Goal: Communication & Community: Answer question/provide support

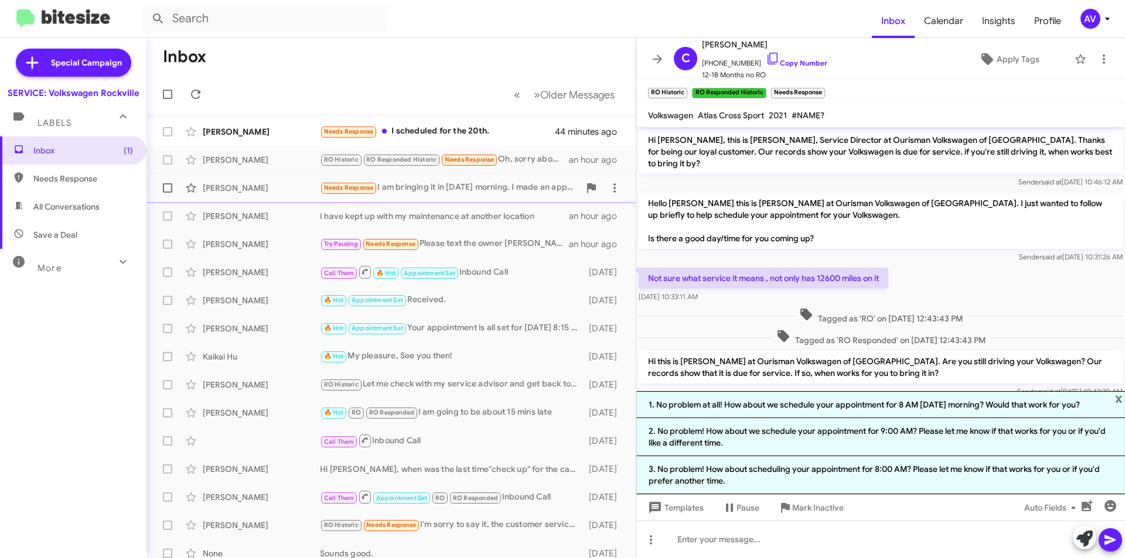
scroll to position [9, 0]
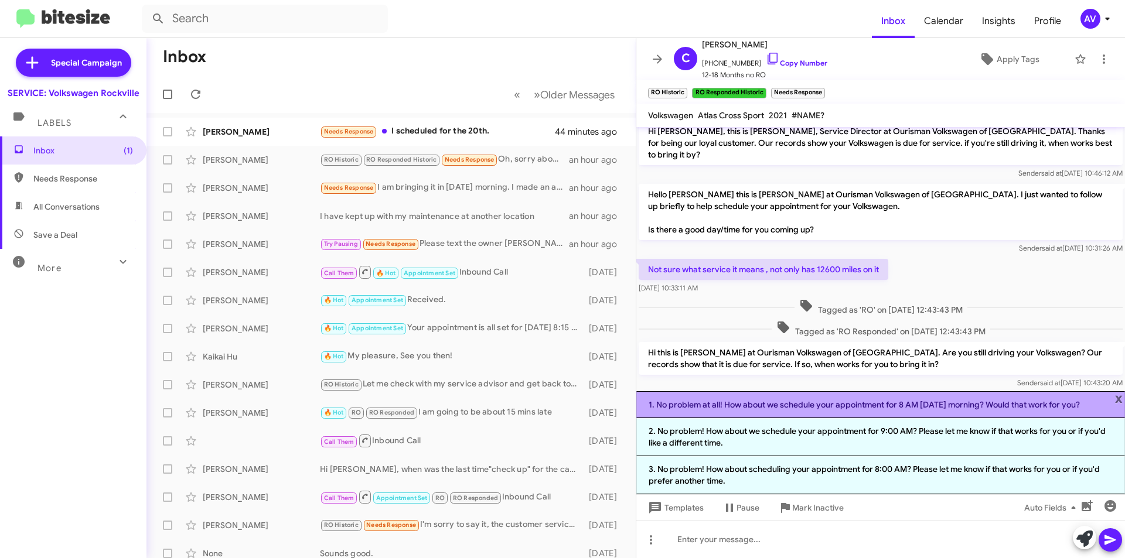
click at [820, 412] on li "1. No problem at all! How about we schedule your appointment for 8 AM [DATE] mo…" at bounding box center [880, 404] width 489 height 27
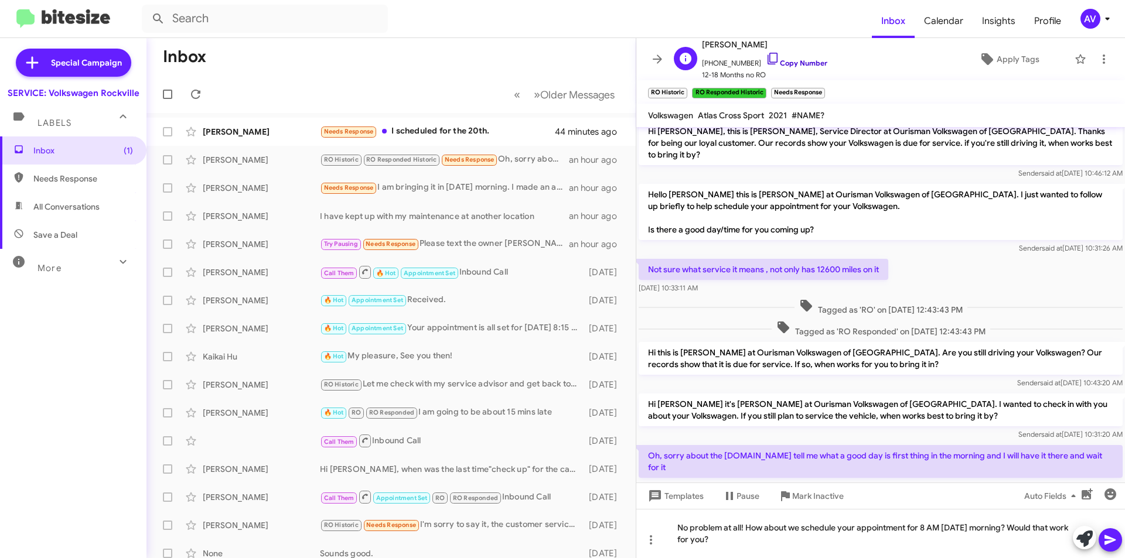
click at [766, 59] on icon at bounding box center [773, 59] width 14 height 14
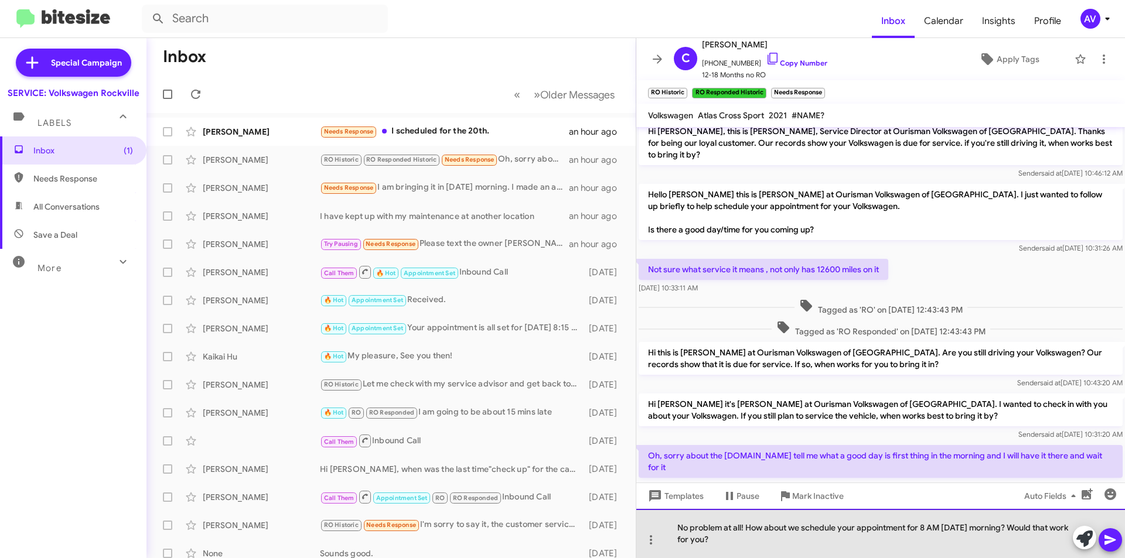
click at [924, 526] on div "No problem at all! How about we schedule your appointment for 8 AM [DATE] morni…" at bounding box center [880, 533] width 489 height 49
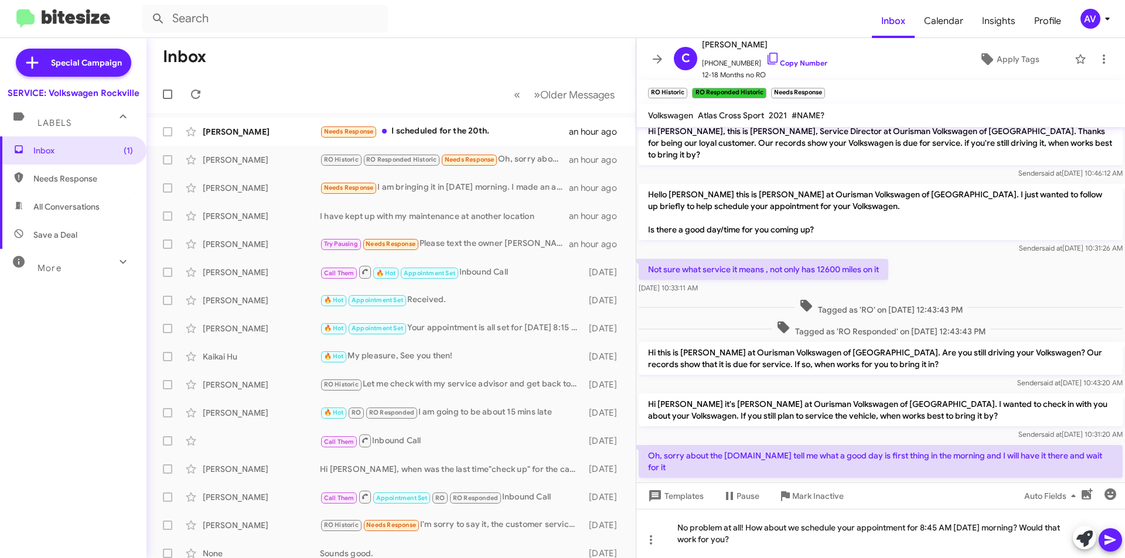
click at [1100, 543] on button at bounding box center [1109, 539] width 23 height 23
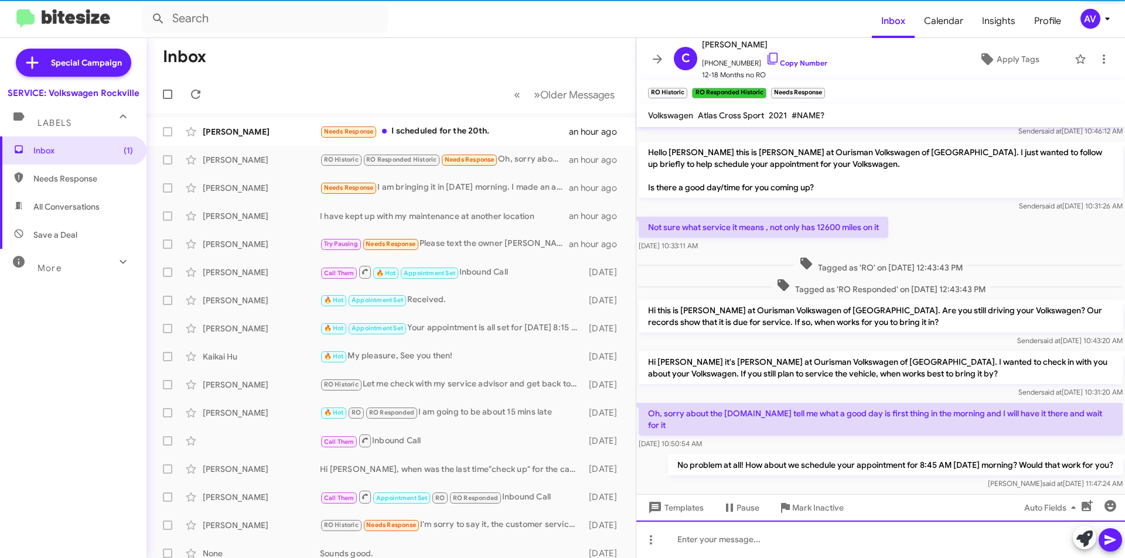
scroll to position [52, 0]
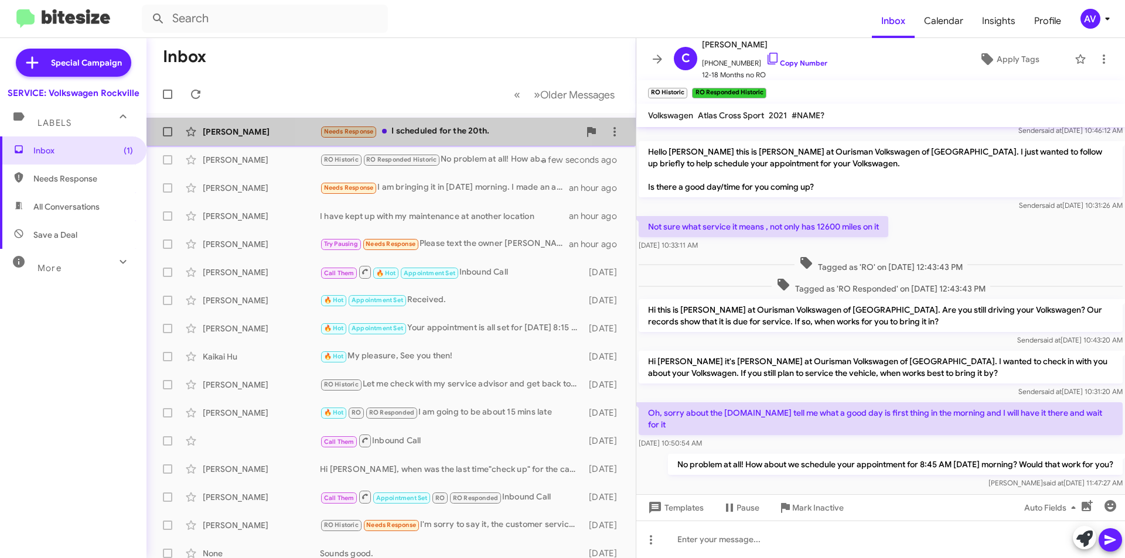
click at [432, 119] on span "Jihane Cohen Needs Response I scheduled for the 20th. an hour ago" at bounding box center [390, 132] width 489 height 28
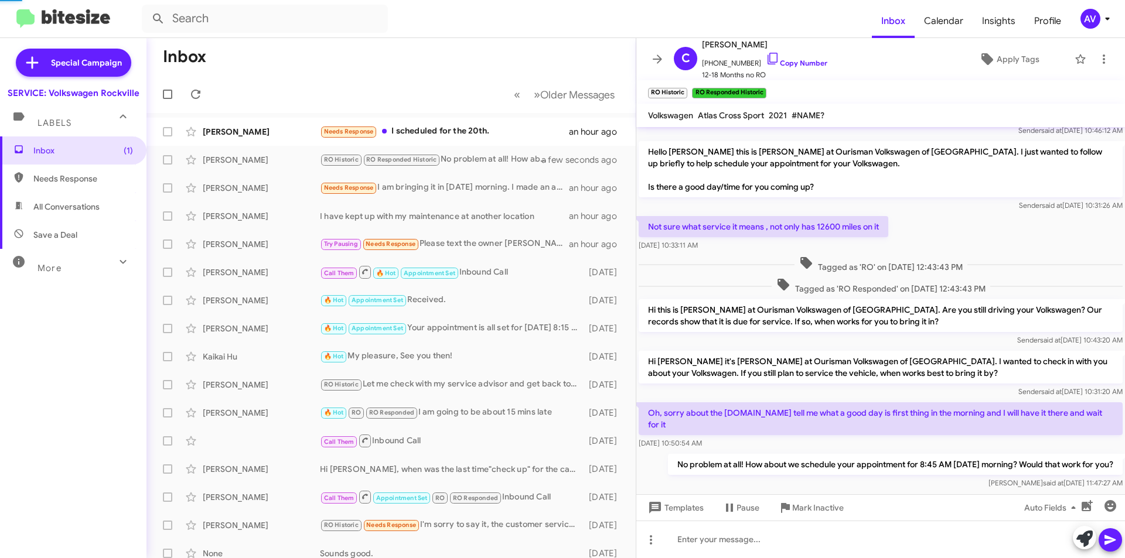
scroll to position [170, 0]
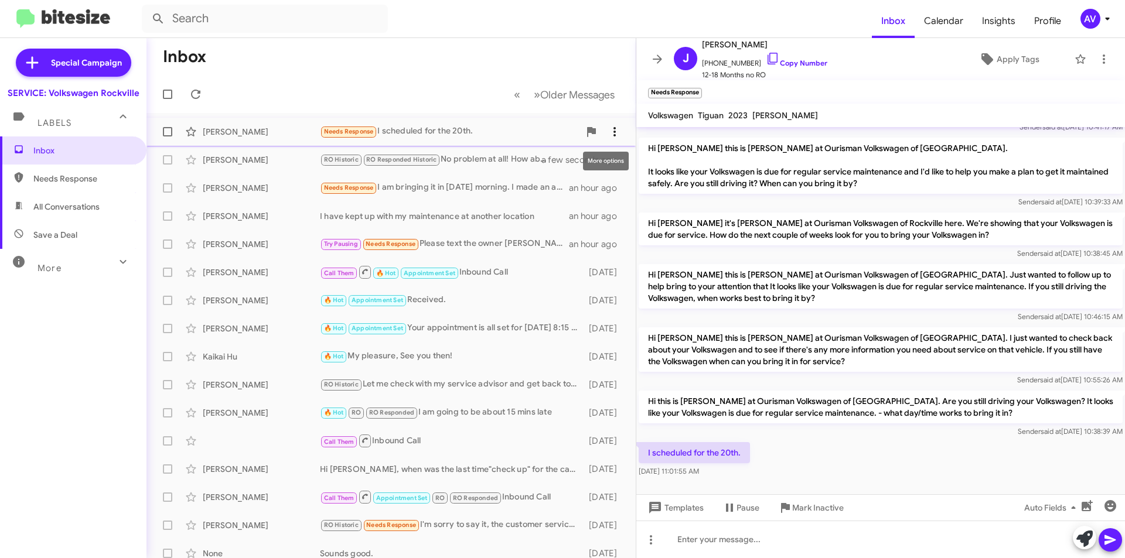
click at [607, 131] on icon at bounding box center [614, 132] width 14 height 14
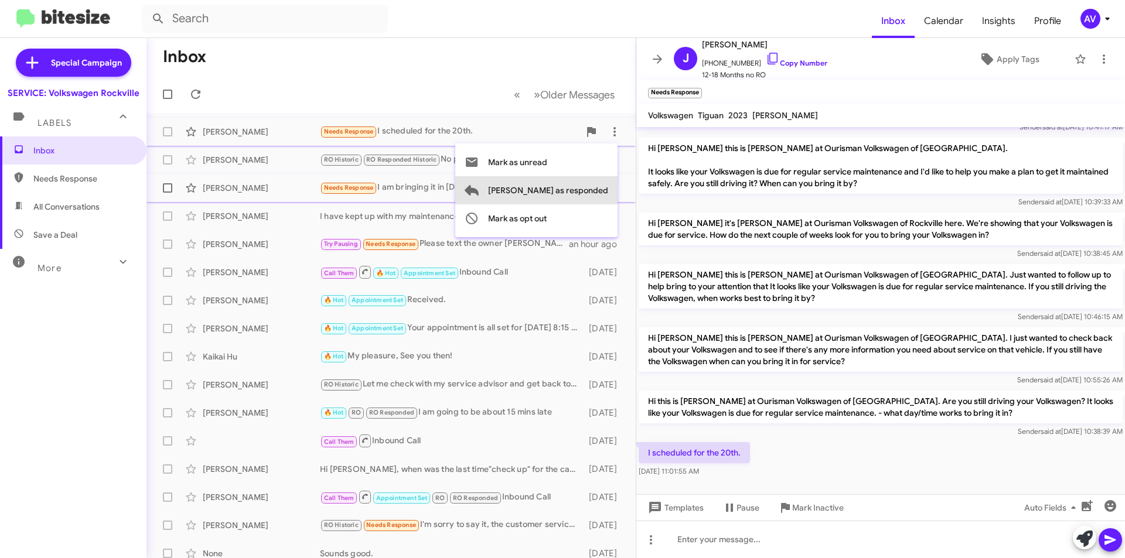
click at [600, 194] on span "Mark as responded" at bounding box center [548, 190] width 120 height 28
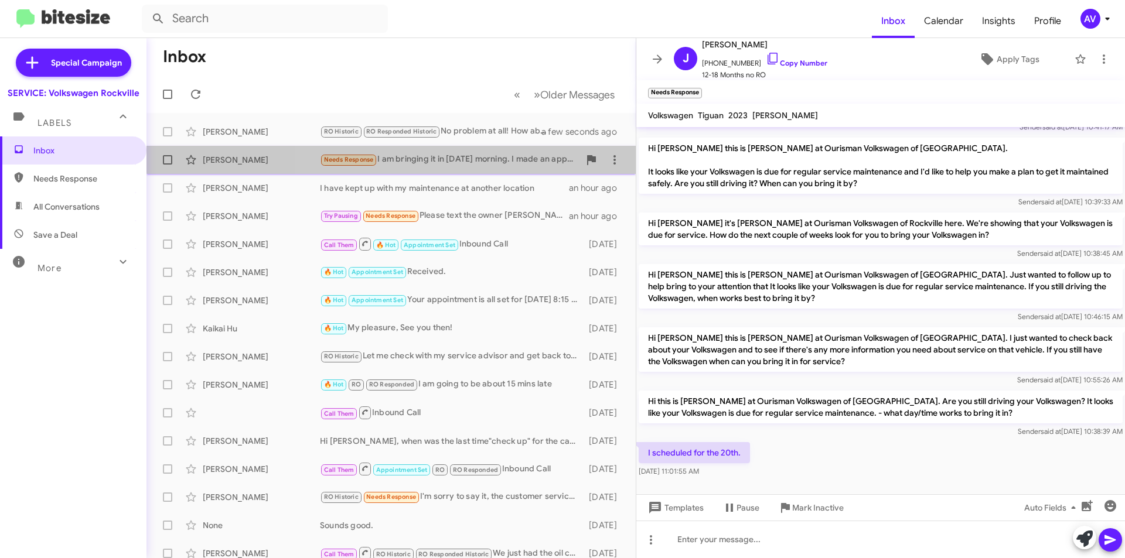
click at [513, 152] on div "Douglas Crawford Needs Response I am bringing it in Monday morning. I made an a…" at bounding box center [391, 159] width 470 height 23
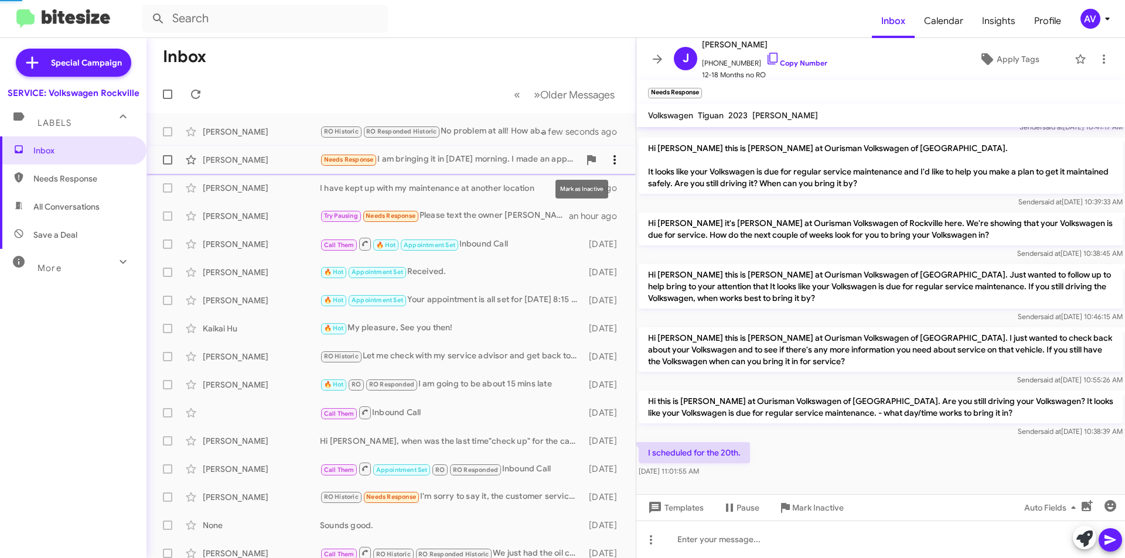
scroll to position [6, 0]
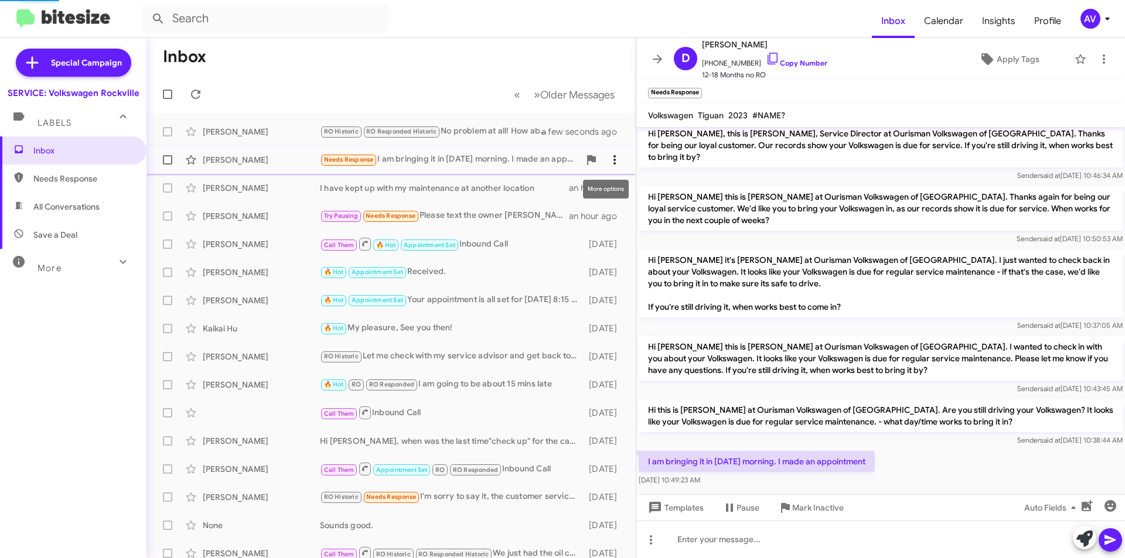
click at [607, 157] on icon at bounding box center [614, 160] width 14 height 14
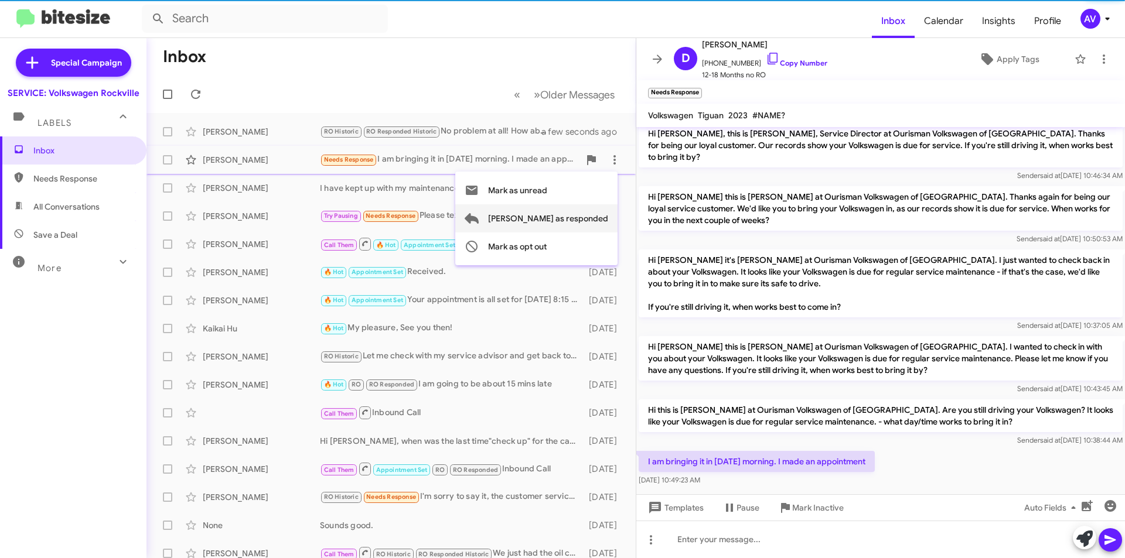
click at [605, 217] on span "Mark as responded" at bounding box center [548, 218] width 120 height 28
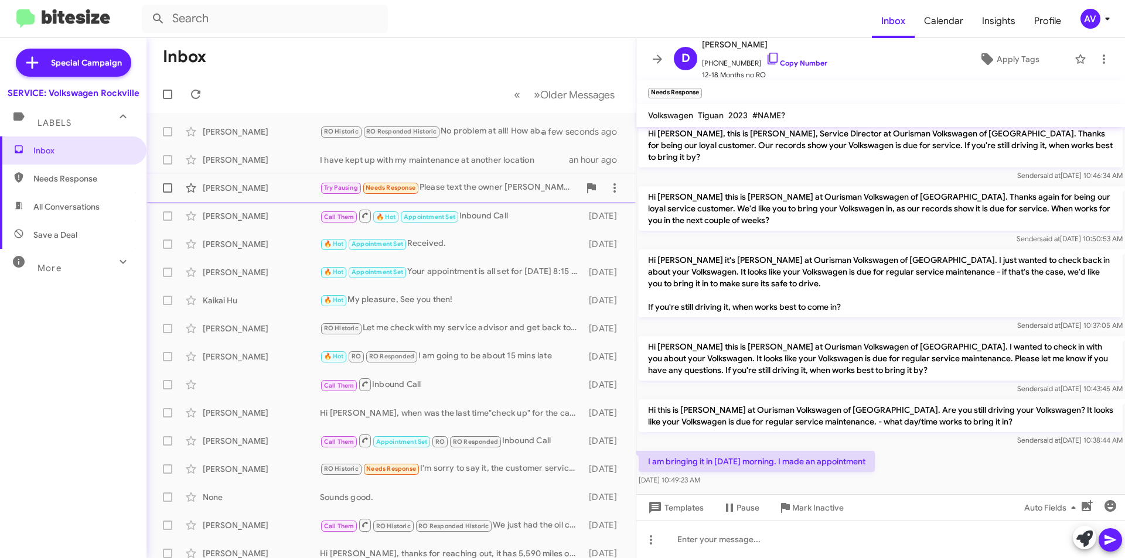
click at [425, 187] on div "Try Pausing Needs Response Please text the owner David +1 (202) 956-8662 I once…" at bounding box center [450, 187] width 260 height 13
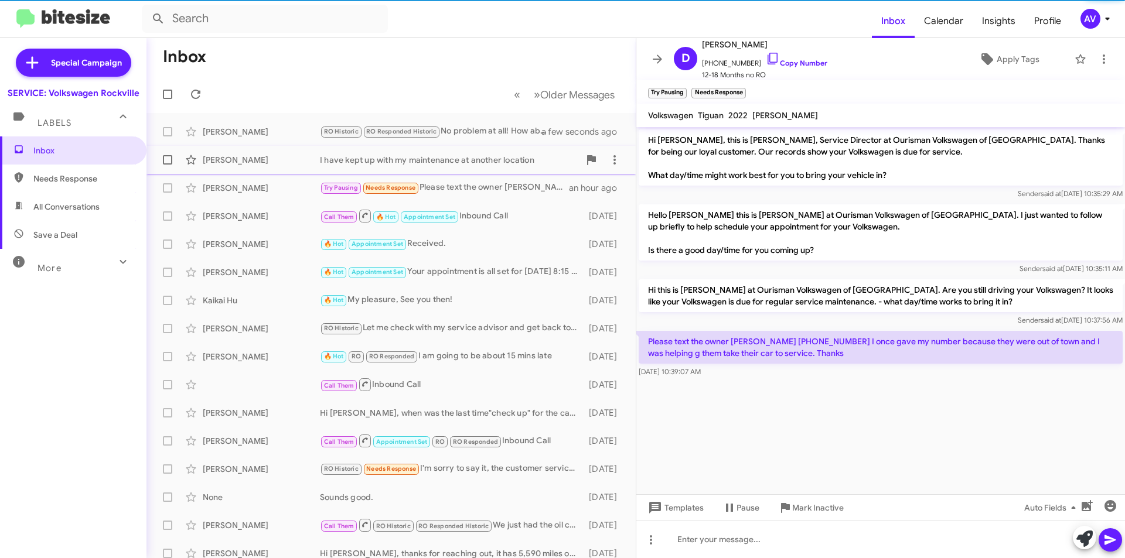
click at [470, 164] on div "I have kept up with my maintenance at another location" at bounding box center [450, 160] width 260 height 12
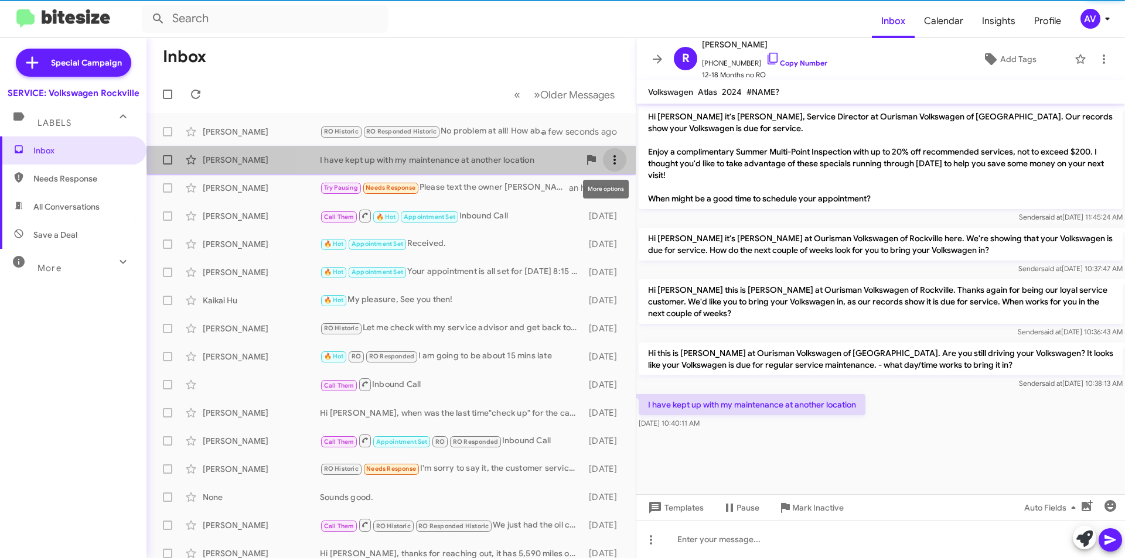
click at [607, 159] on icon at bounding box center [614, 160] width 14 height 14
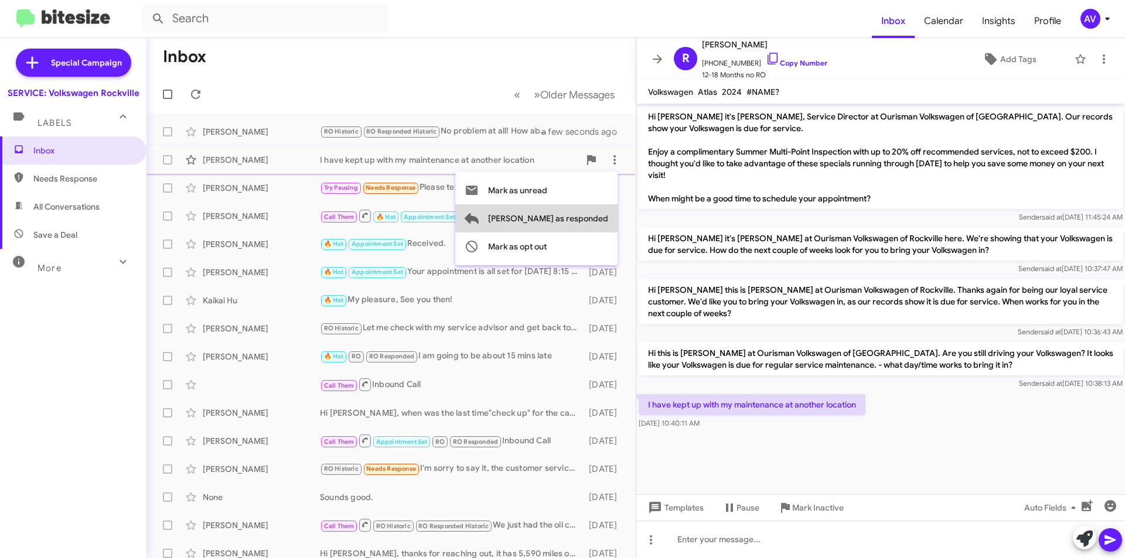
click at [596, 217] on span "Mark as responded" at bounding box center [548, 218] width 120 height 28
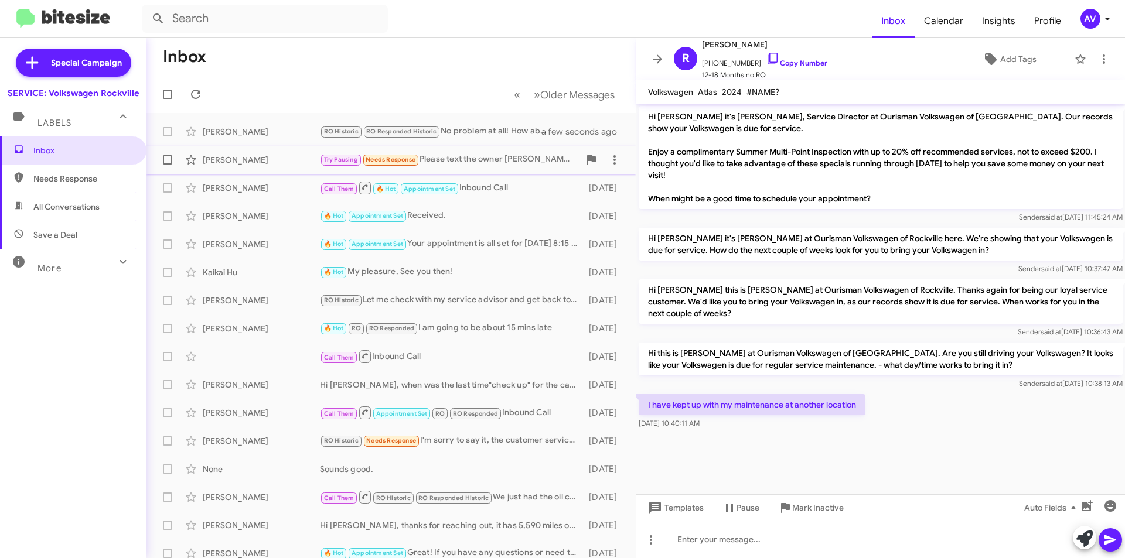
click at [524, 164] on div "Try Pausing Needs Response Please text the owner David +1 (202) 956-8662 I once…" at bounding box center [450, 159] width 260 height 13
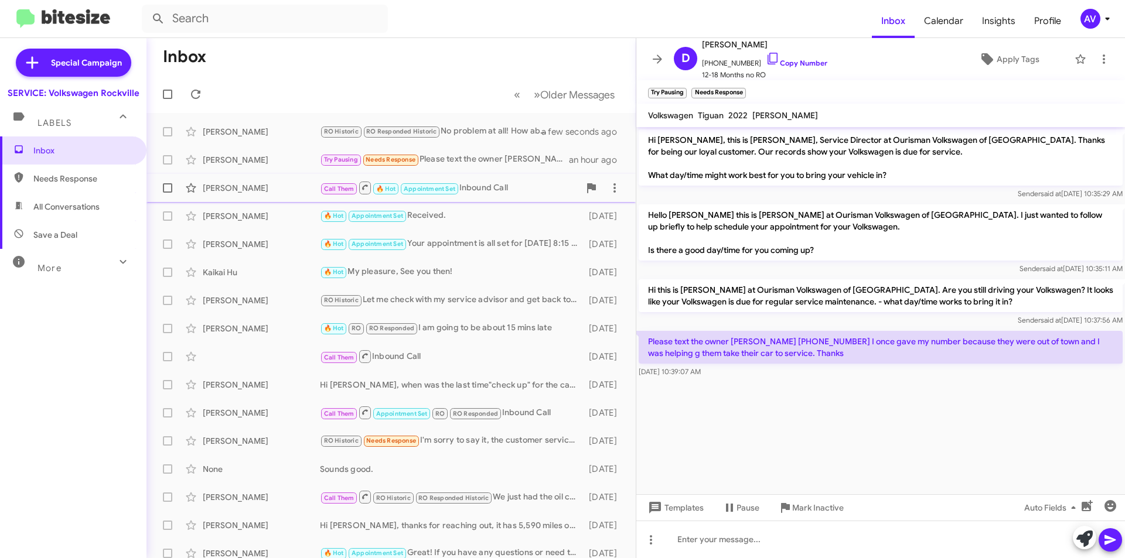
click at [513, 191] on div "Call Them 🔥 Hot Appointment Set Inbound Call" at bounding box center [450, 187] width 260 height 15
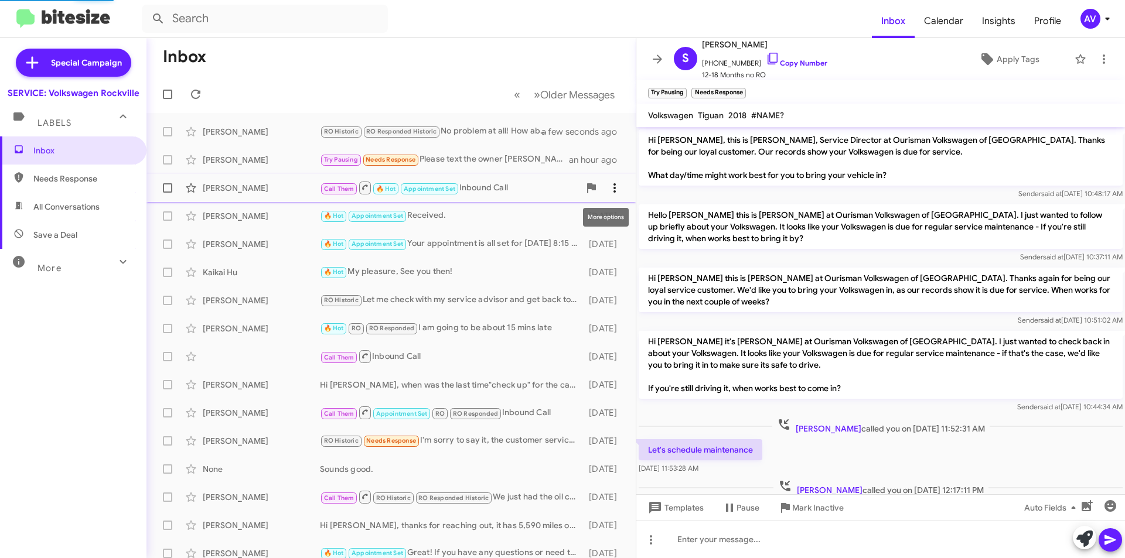
scroll to position [74, 0]
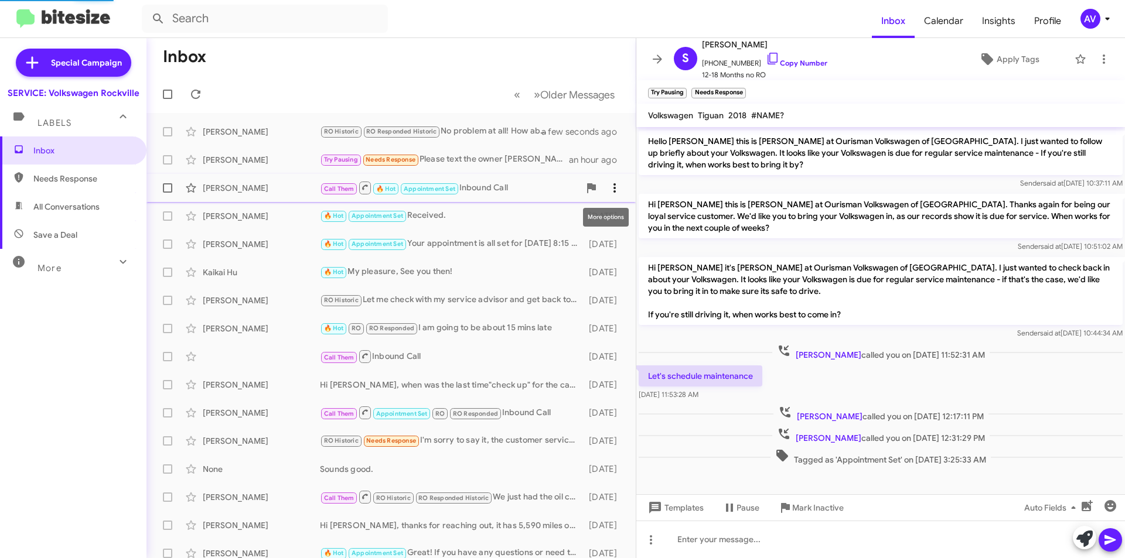
click at [609, 192] on icon at bounding box center [614, 188] width 14 height 14
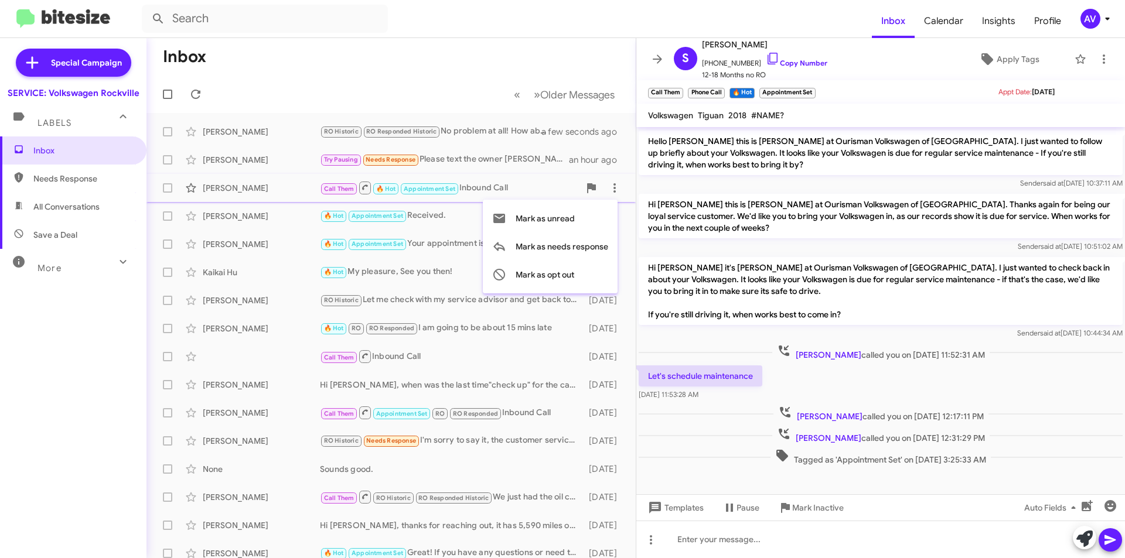
click at [460, 217] on div at bounding box center [562, 279] width 1125 height 558
click at [603, 213] on span at bounding box center [614, 216] width 23 height 14
click at [573, 267] on span "Mark as responded" at bounding box center [548, 275] width 120 height 28
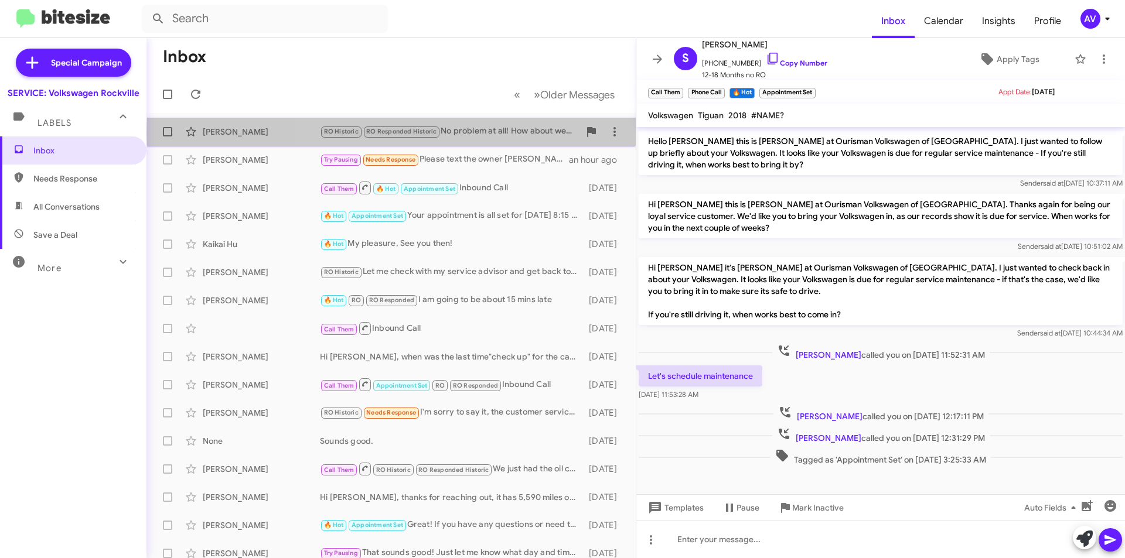
click at [480, 132] on div "RO Historic RO Responded Historic No problem at all! How about we schedule your…" at bounding box center [450, 131] width 260 height 13
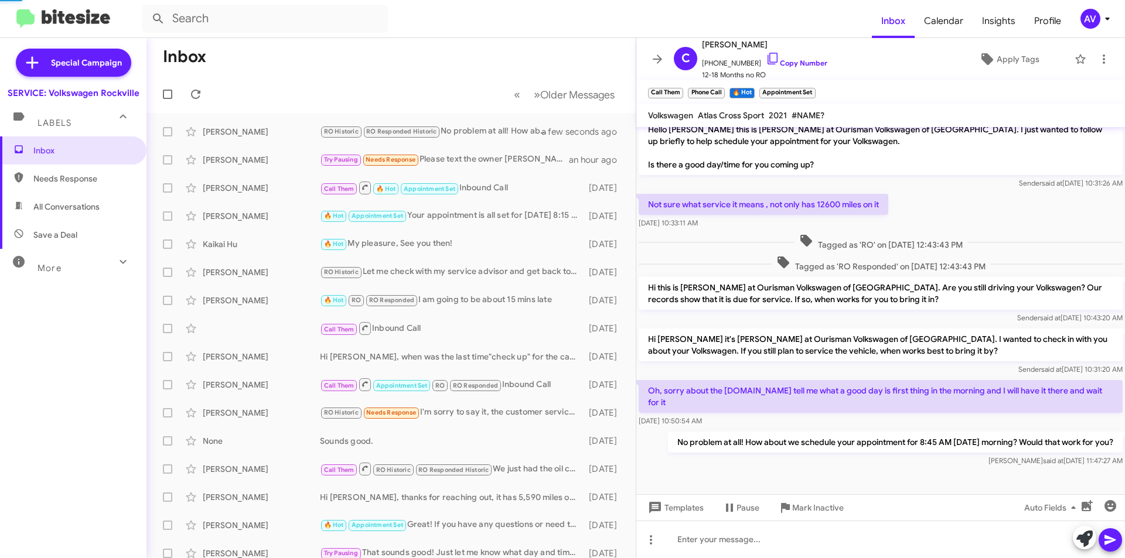
scroll to position [52, 0]
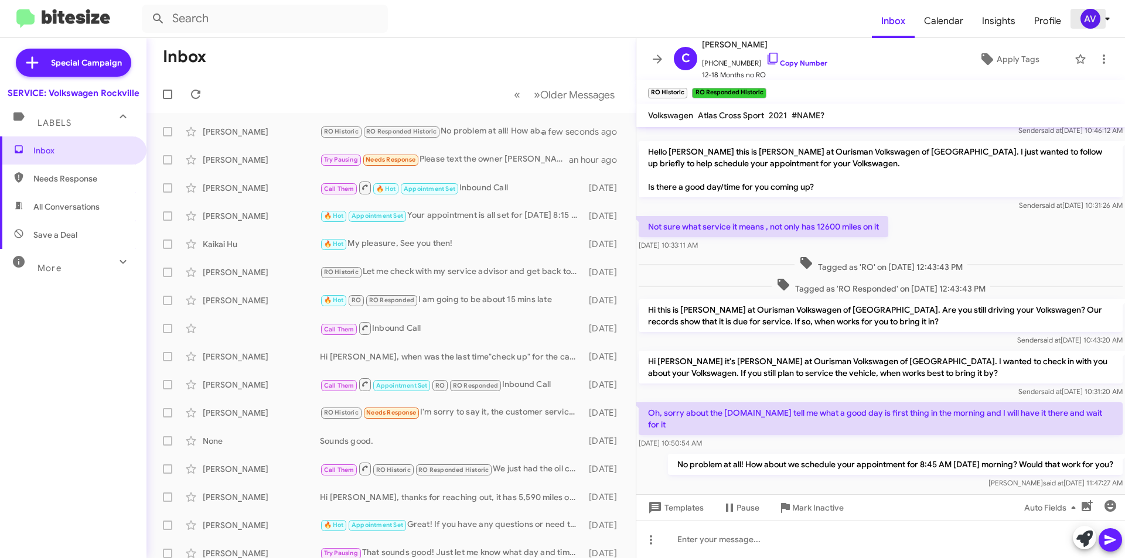
click at [1078, 17] on button "AV" at bounding box center [1091, 19] width 42 height 20
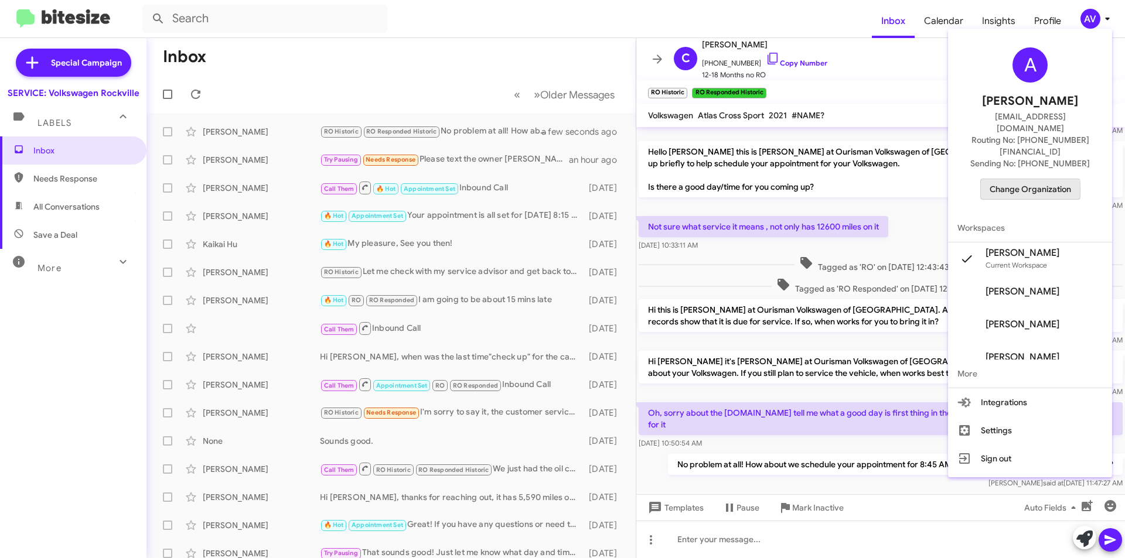
click at [1020, 179] on span "Change Organization" at bounding box center [1029, 189] width 81 height 20
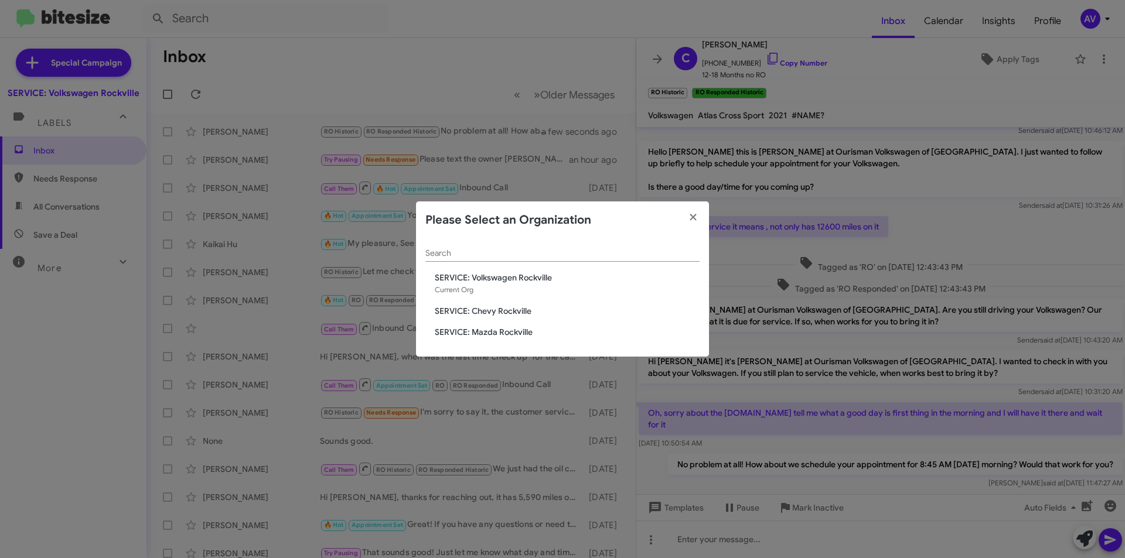
click at [494, 306] on span "SERVICE: Chevy Rockville" at bounding box center [567, 311] width 265 height 12
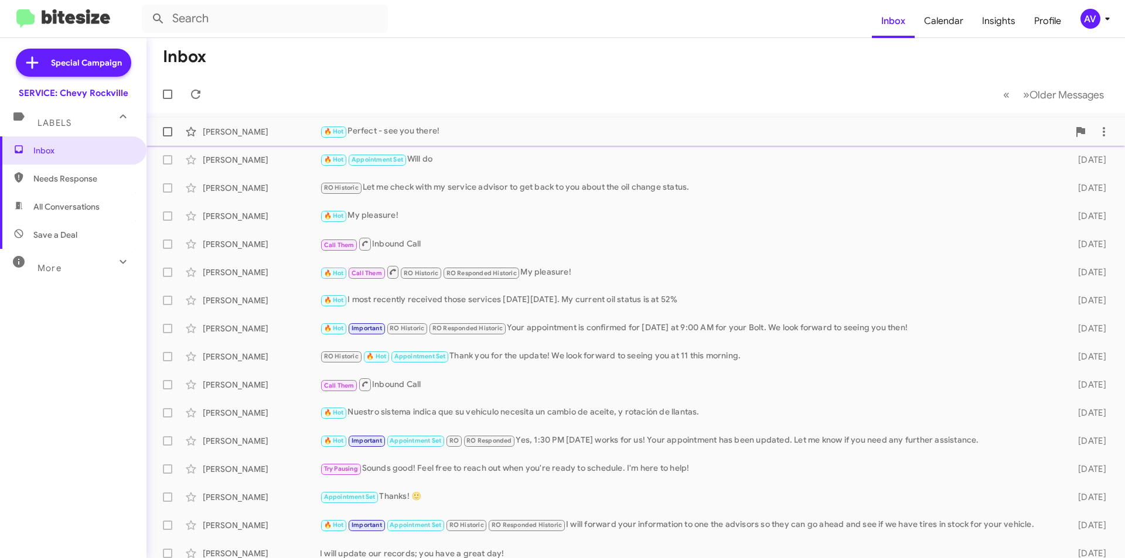
click at [458, 129] on div "🔥 Hot Perfect - see you there!" at bounding box center [694, 131] width 749 height 13
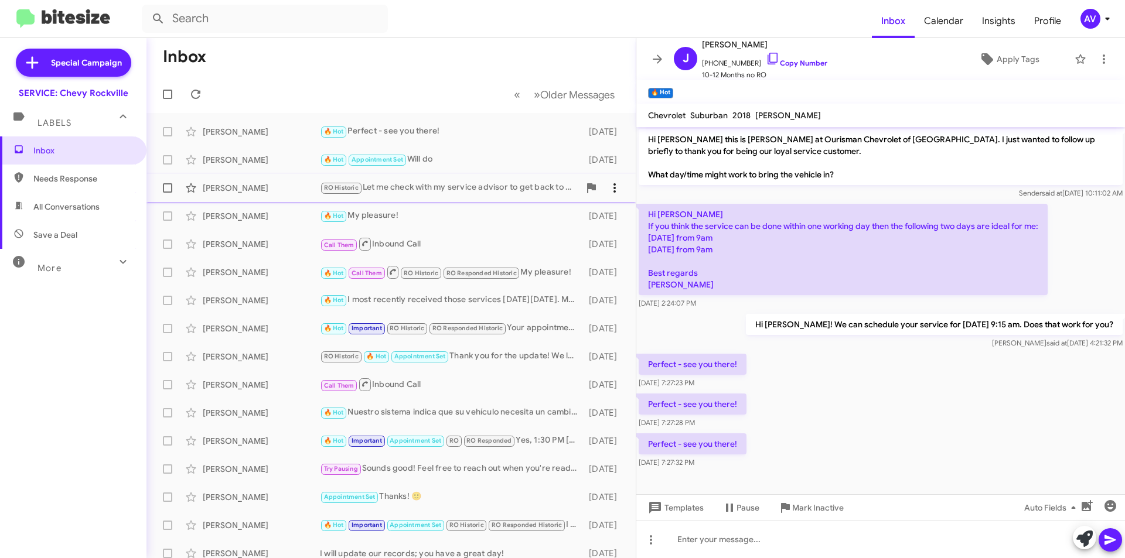
scroll to position [260, 0]
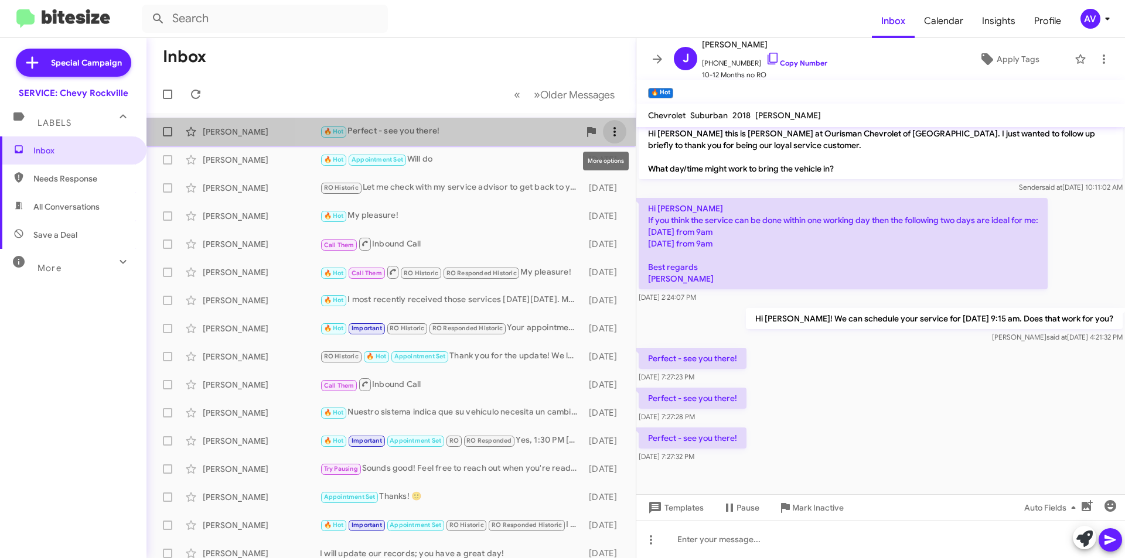
click at [607, 129] on icon at bounding box center [614, 132] width 14 height 14
